Goal: Find specific page/section: Find specific page/section

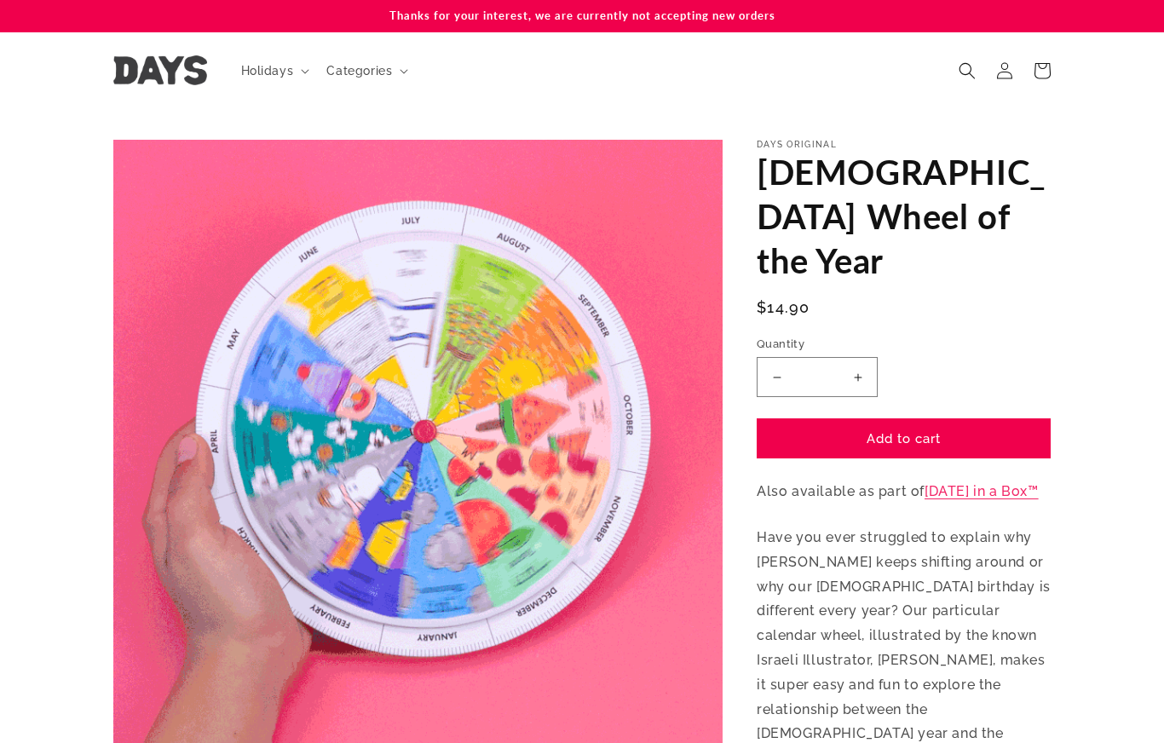
click at [358, 80] on summary "Categories" at bounding box center [365, 71] width 99 height 36
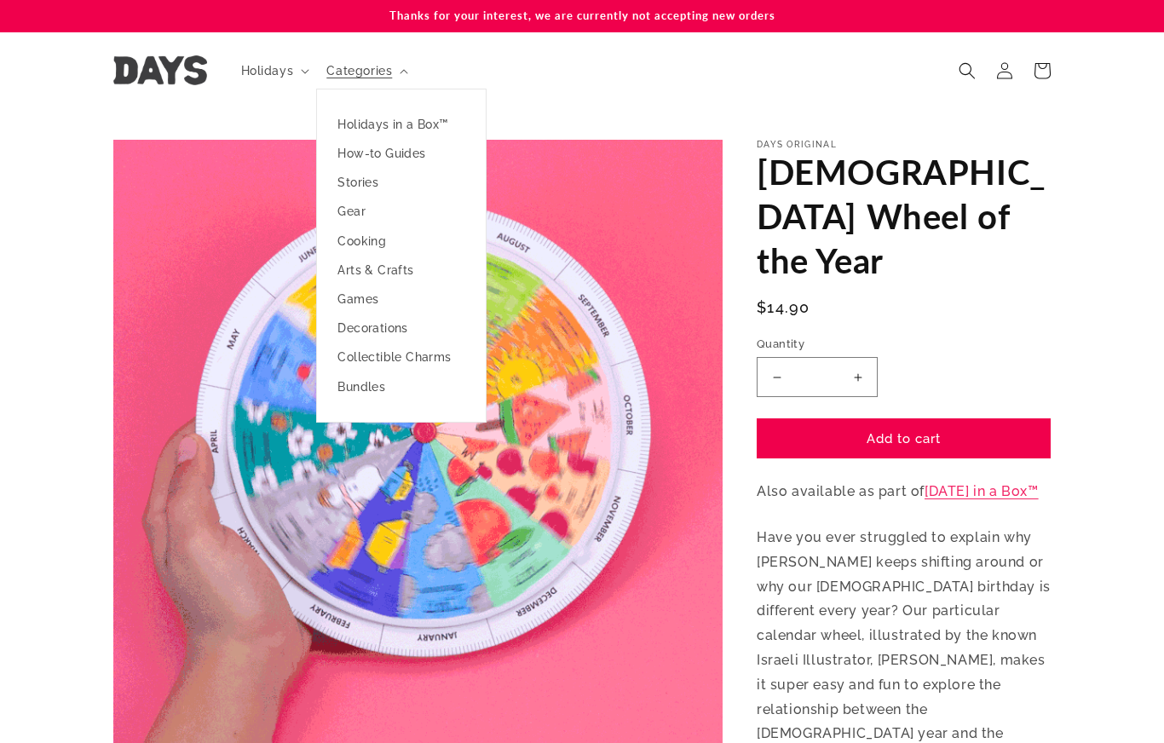
click at [331, 331] on link "Decorations" at bounding box center [401, 327] width 169 height 29
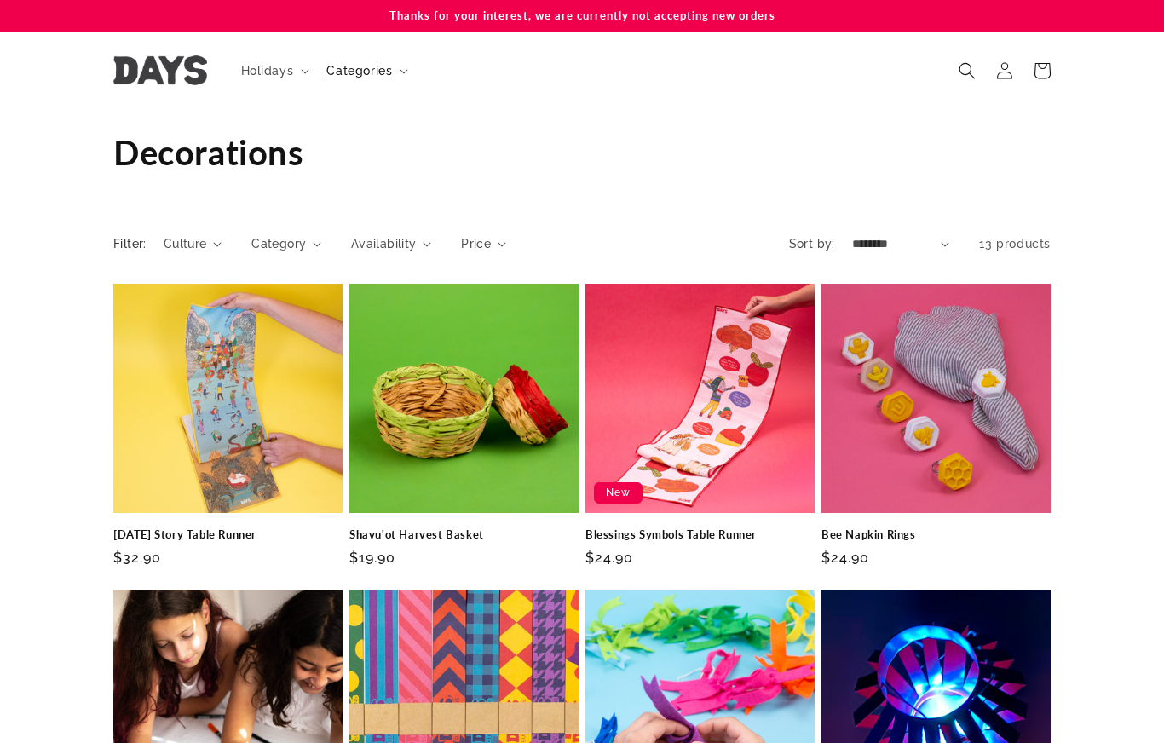
click at [350, 81] on summary "Categories" at bounding box center [365, 71] width 99 height 36
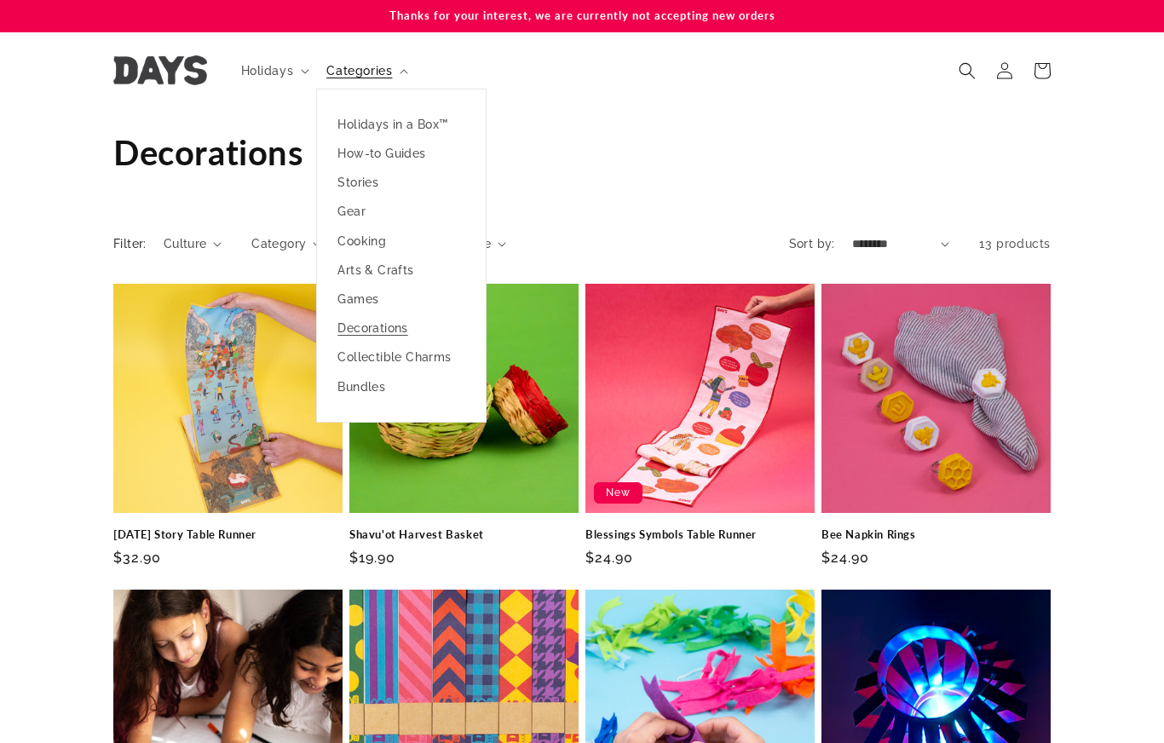
click at [339, 267] on link "Arts & Crafts" at bounding box center [401, 270] width 169 height 29
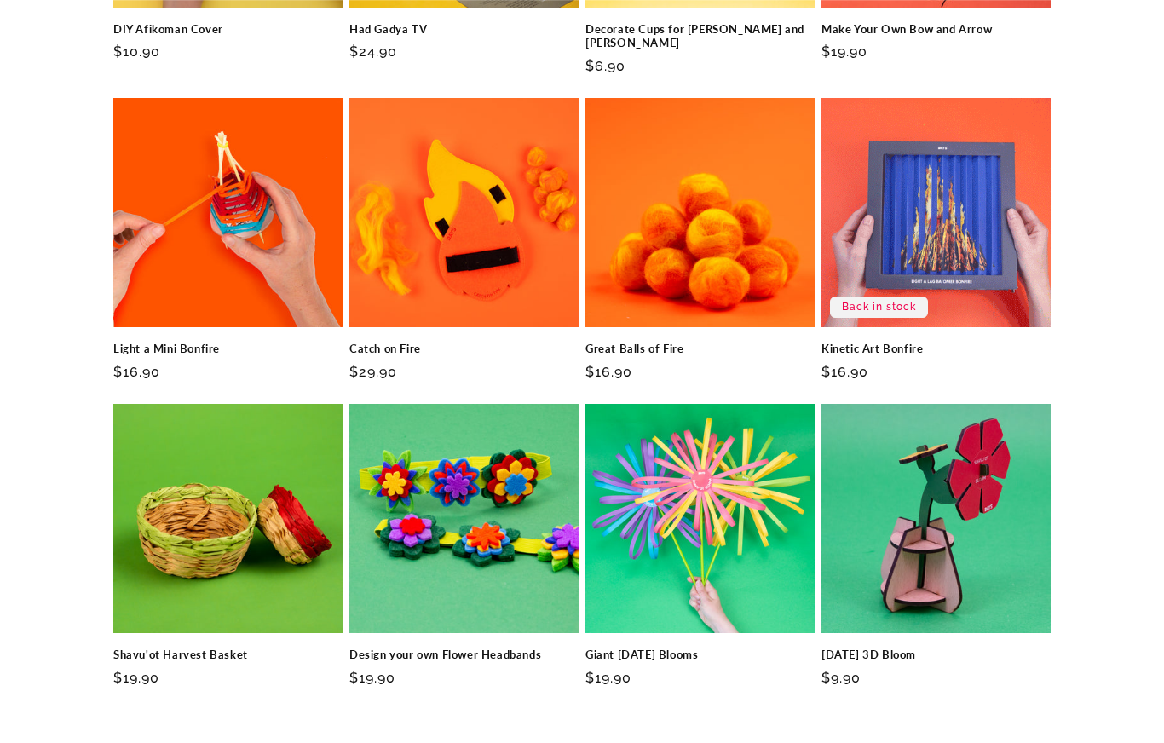
scroll to position [825, 0]
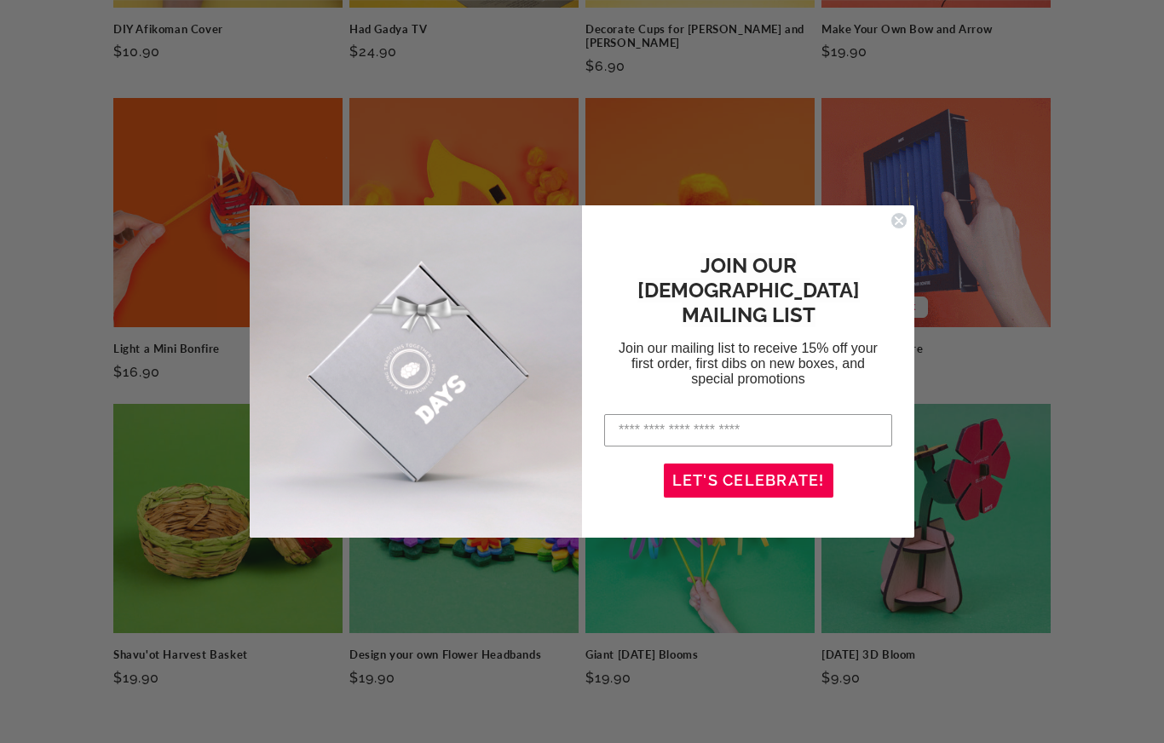
click at [905, 221] on circle "Close dialog" at bounding box center [899, 221] width 16 height 16
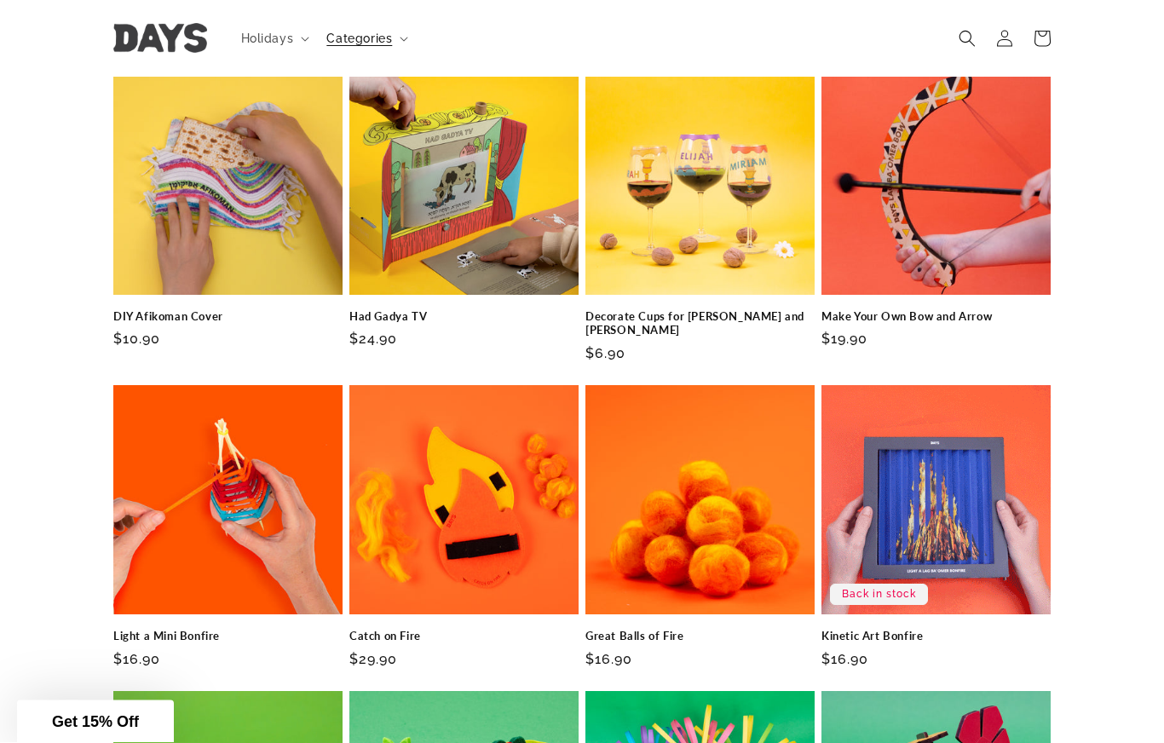
scroll to position [538, 0]
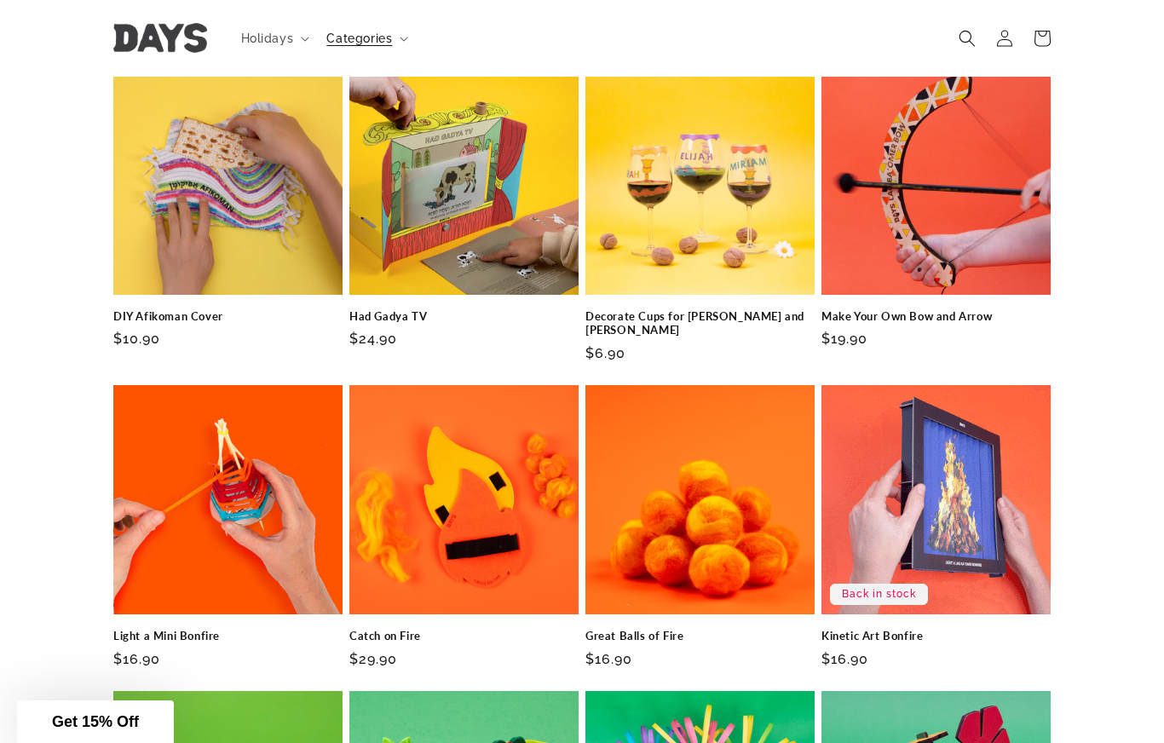
click at [356, 43] on span "Categories" at bounding box center [359, 38] width 66 height 15
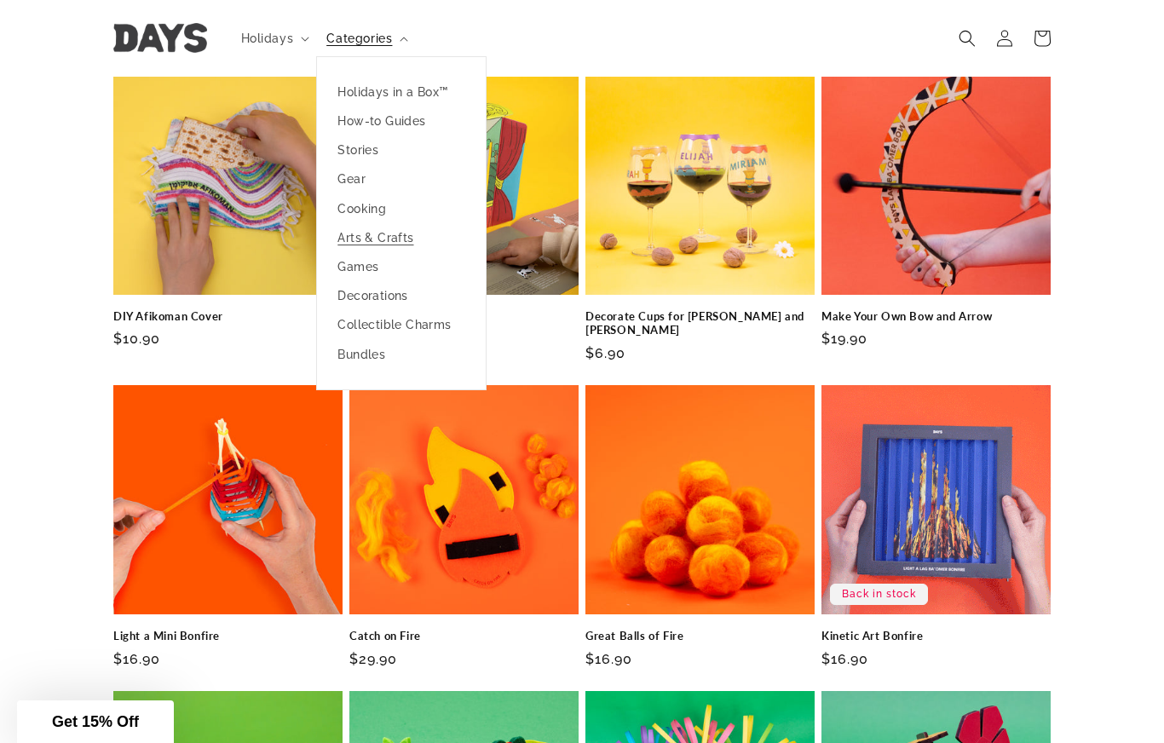
click at [345, 124] on link "How-to Guides" at bounding box center [401, 120] width 169 height 29
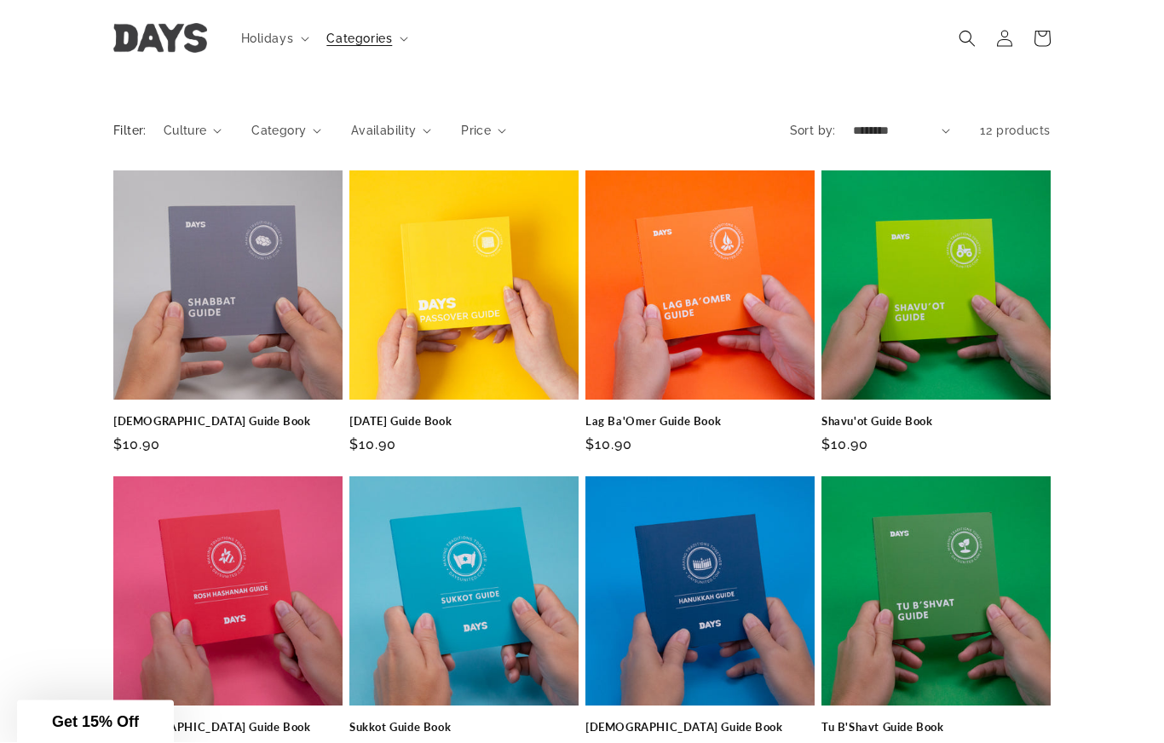
scroll to position [74, 0]
